Goal: Task Accomplishment & Management: Manage account settings

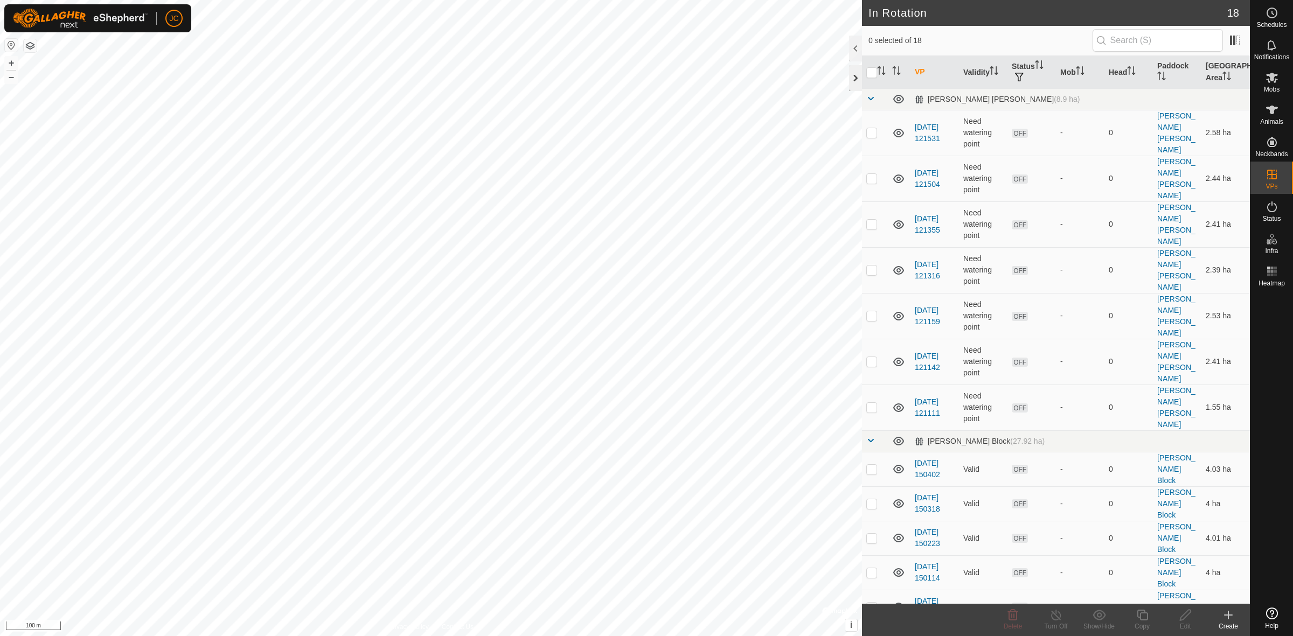
click at [855, 77] on div at bounding box center [855, 78] width 13 height 26
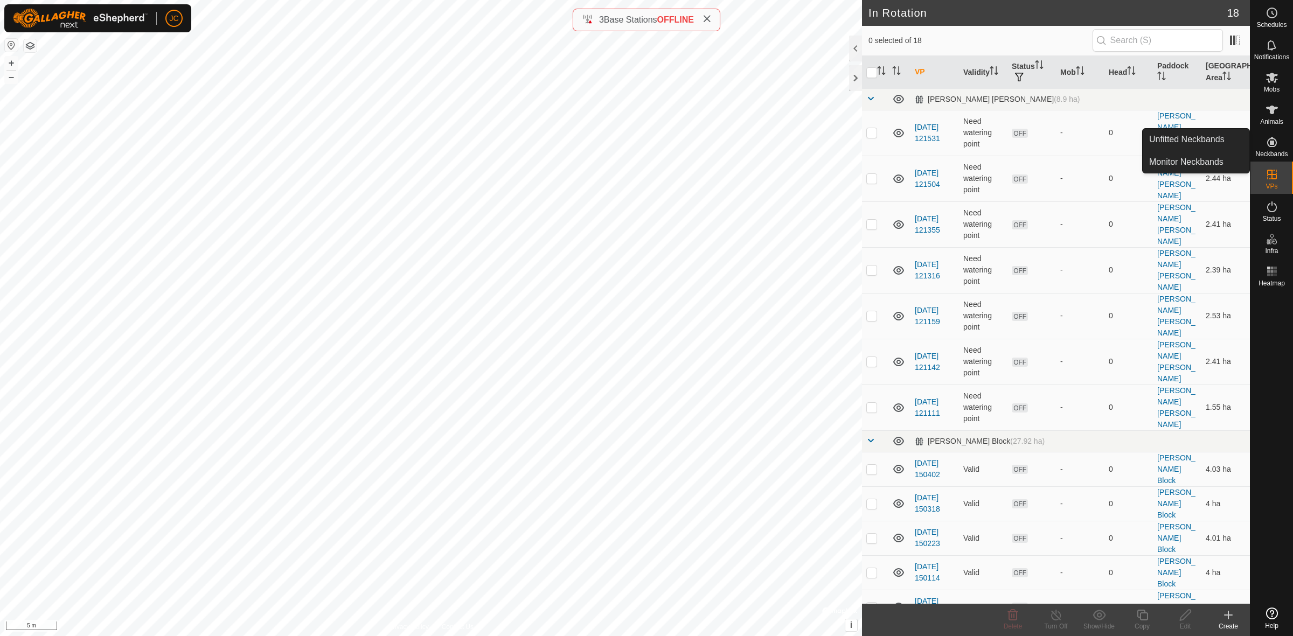
click at [1279, 146] on es-neckbands-svg-icon at bounding box center [1272, 142] width 19 height 17
click at [1202, 143] on link "Unfitted Neckbands" at bounding box center [1196, 140] width 107 height 22
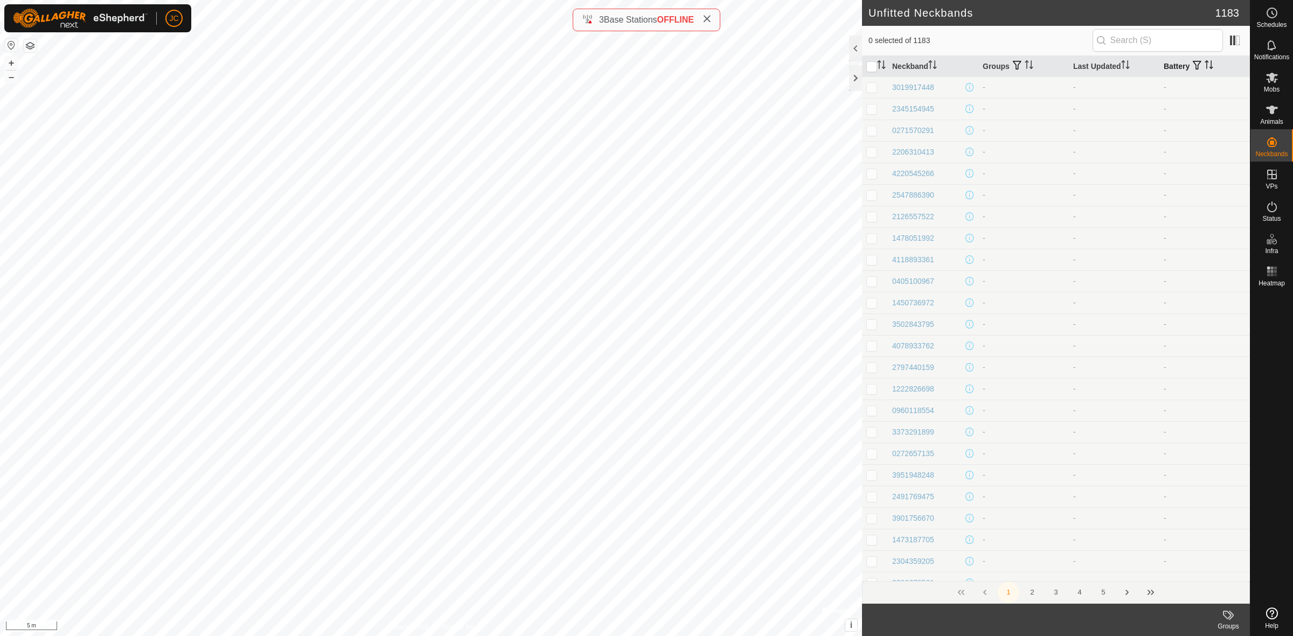
click at [1193, 68] on span "button" at bounding box center [1197, 65] width 9 height 9
click at [1175, 68] on th "Battery" at bounding box center [1205, 66] width 91 height 21
click at [1208, 65] on th "Battery" at bounding box center [1205, 66] width 91 height 21
click at [1205, 65] on icon "Activate to sort" at bounding box center [1209, 64] width 9 height 9
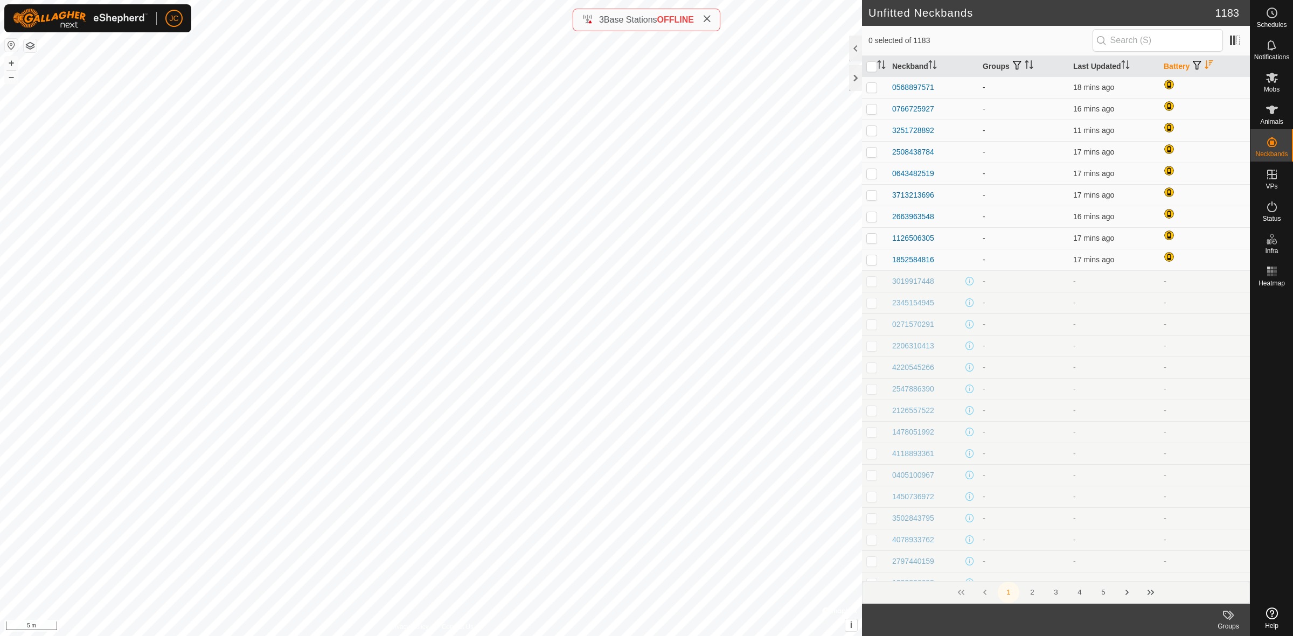
click at [1194, 66] on span "button" at bounding box center [1197, 65] width 9 height 9
click at [1173, 66] on th "Battery" at bounding box center [1205, 66] width 91 height 21
click at [913, 65] on th "Neckband" at bounding box center [933, 66] width 91 height 21
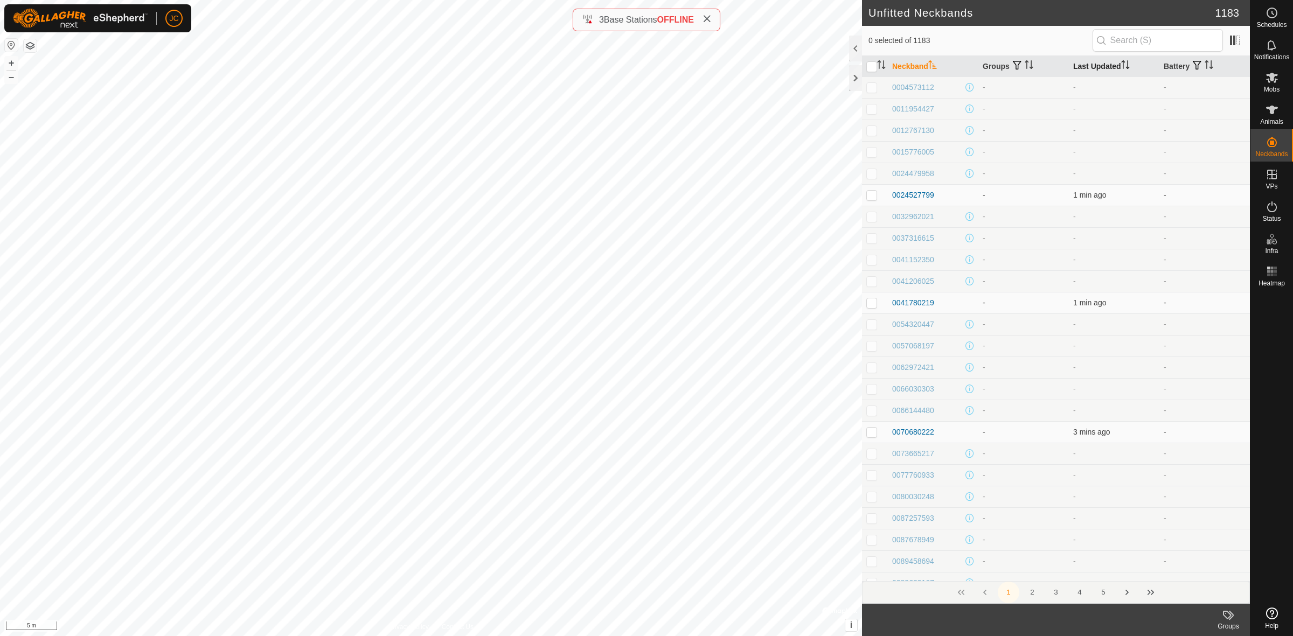
click at [1098, 64] on th "Last Updated" at bounding box center [1114, 66] width 91 height 21
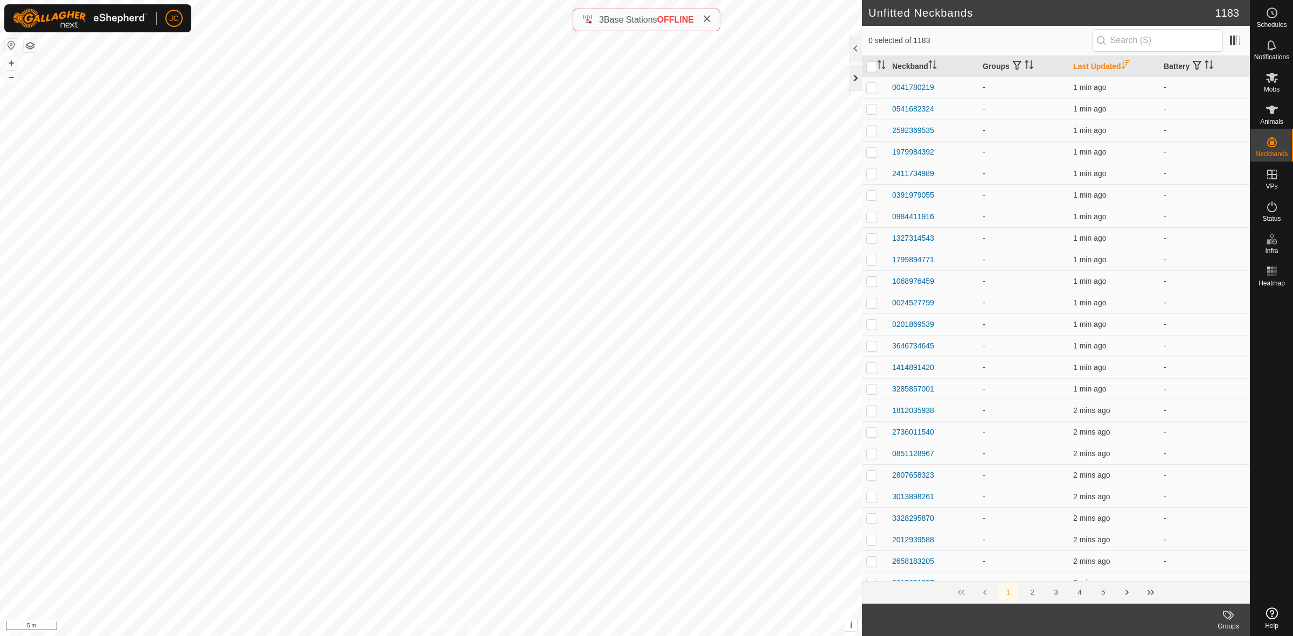
click at [853, 77] on div at bounding box center [855, 78] width 13 height 26
